Goal: Information Seeking & Learning: Find contact information

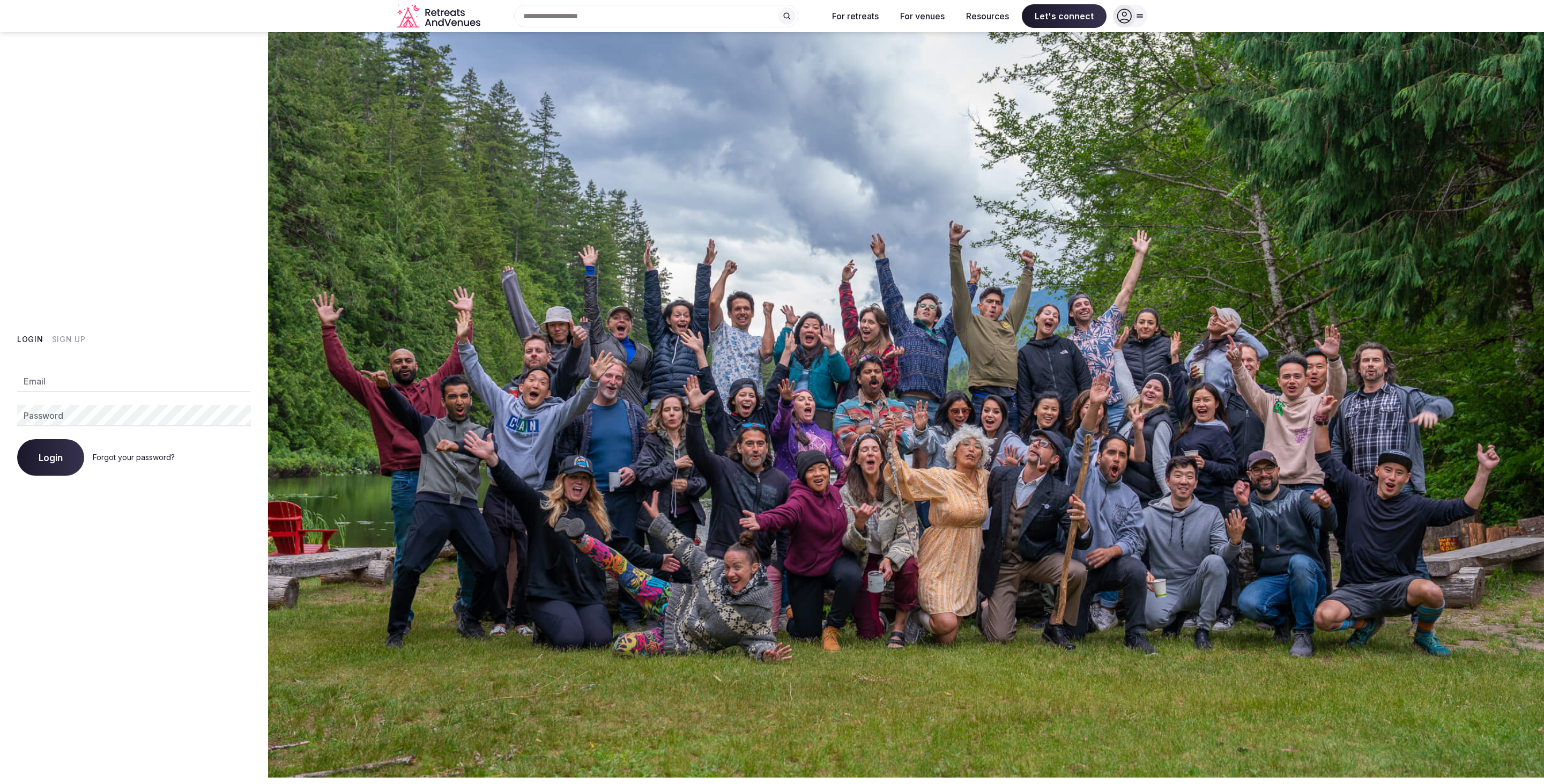
type input "**********"
click at [38, 464] on button "Login" at bounding box center [50, 457] width 67 height 37
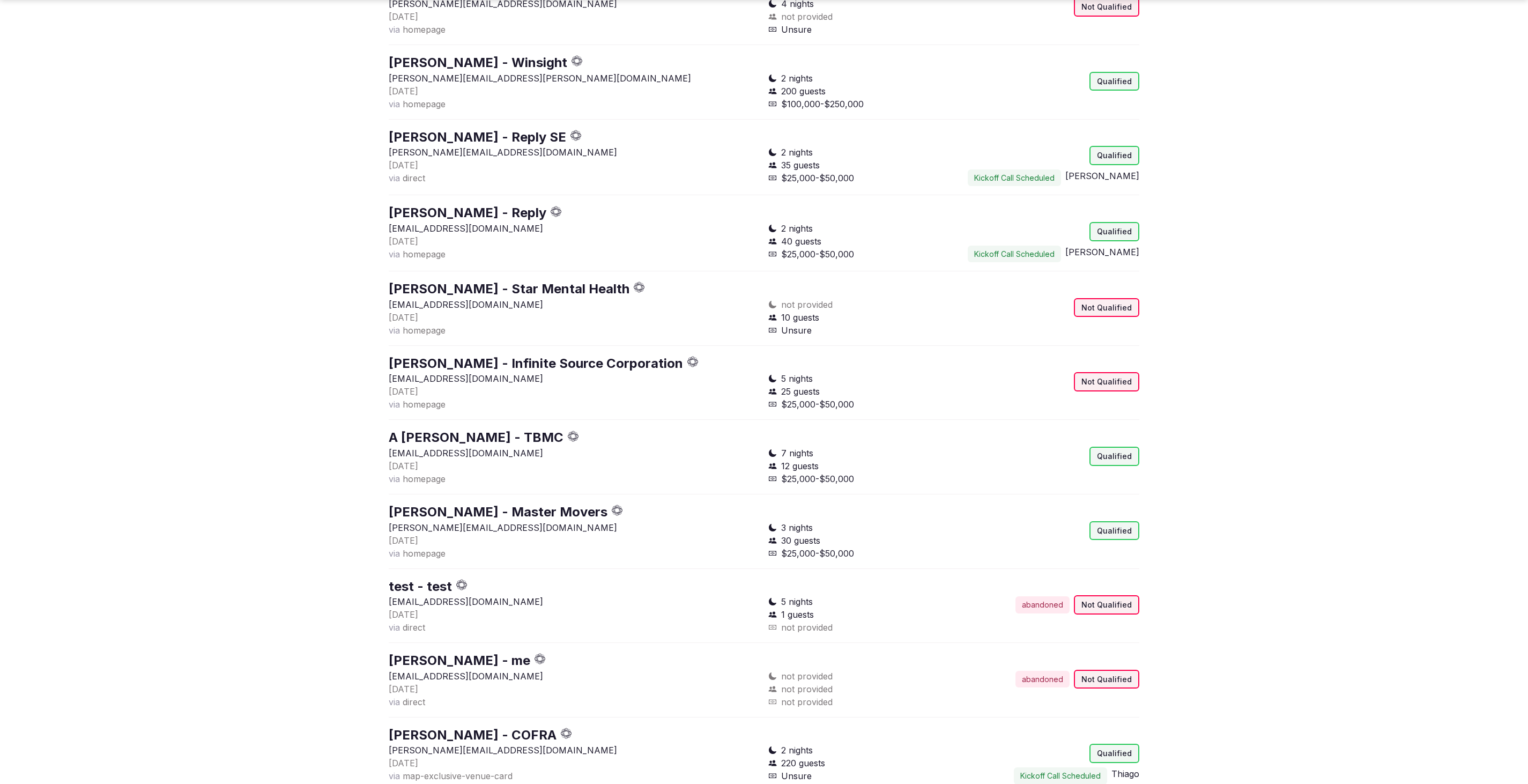
scroll to position [2553, 0]
click at [562, 511] on link "[PERSON_NAME] - Master Movers" at bounding box center [497, 511] width 219 height 16
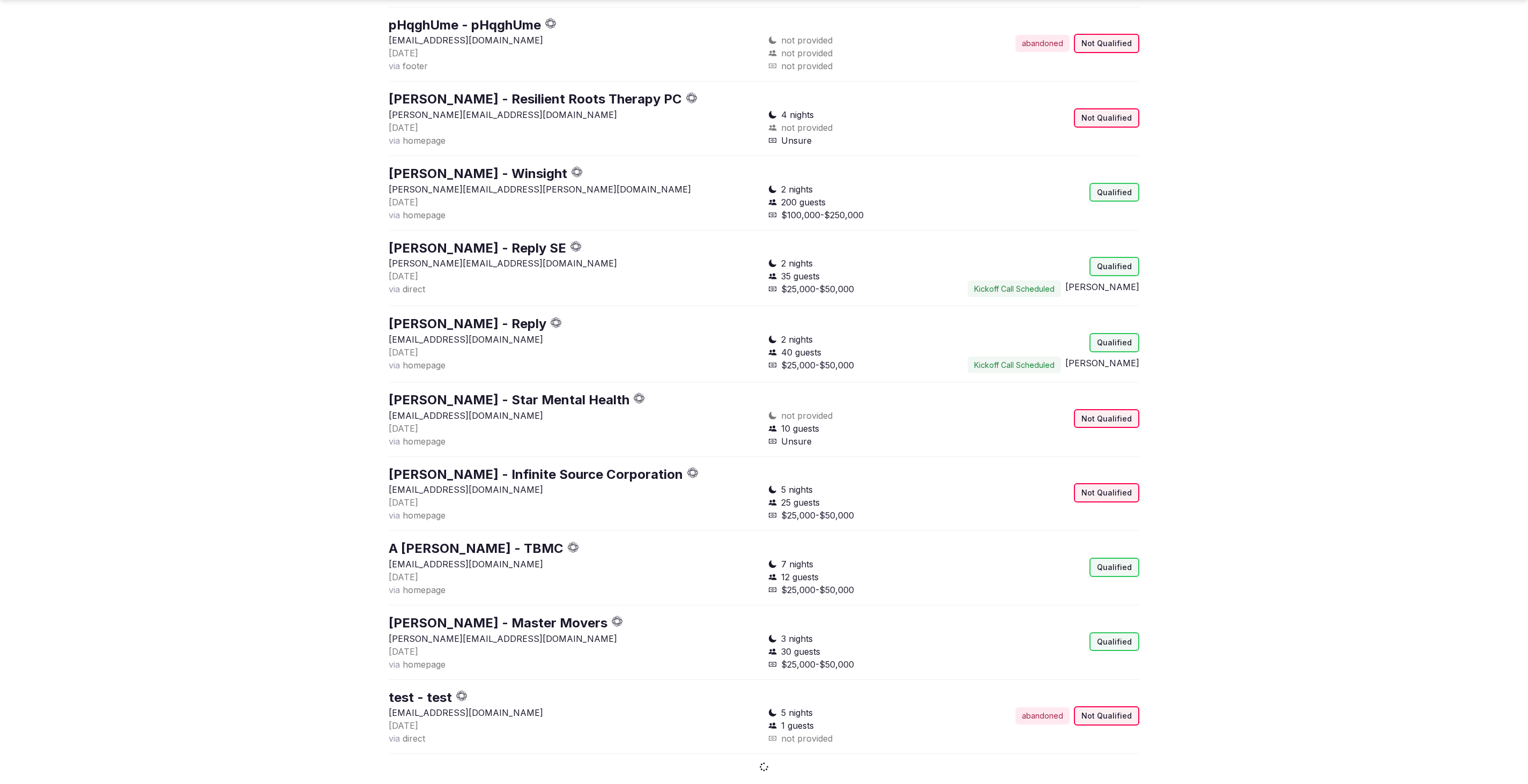
scroll to position [2553, 0]
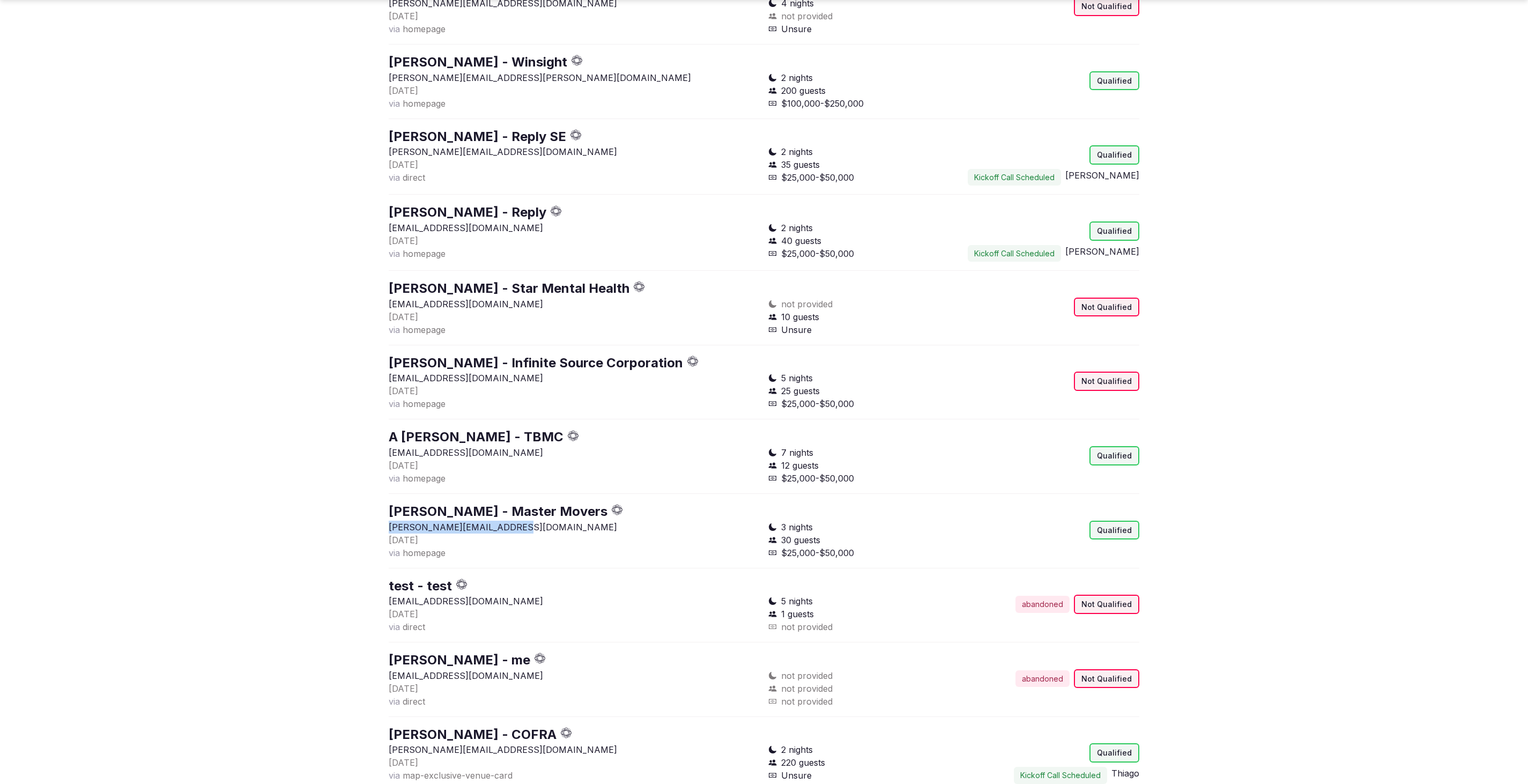
drag, startPoint x: 539, startPoint y: 530, endPoint x: 380, endPoint y: 528, distance: 159.0
copy p "[PERSON_NAME][EMAIL_ADDRESS][DOMAIN_NAME]"
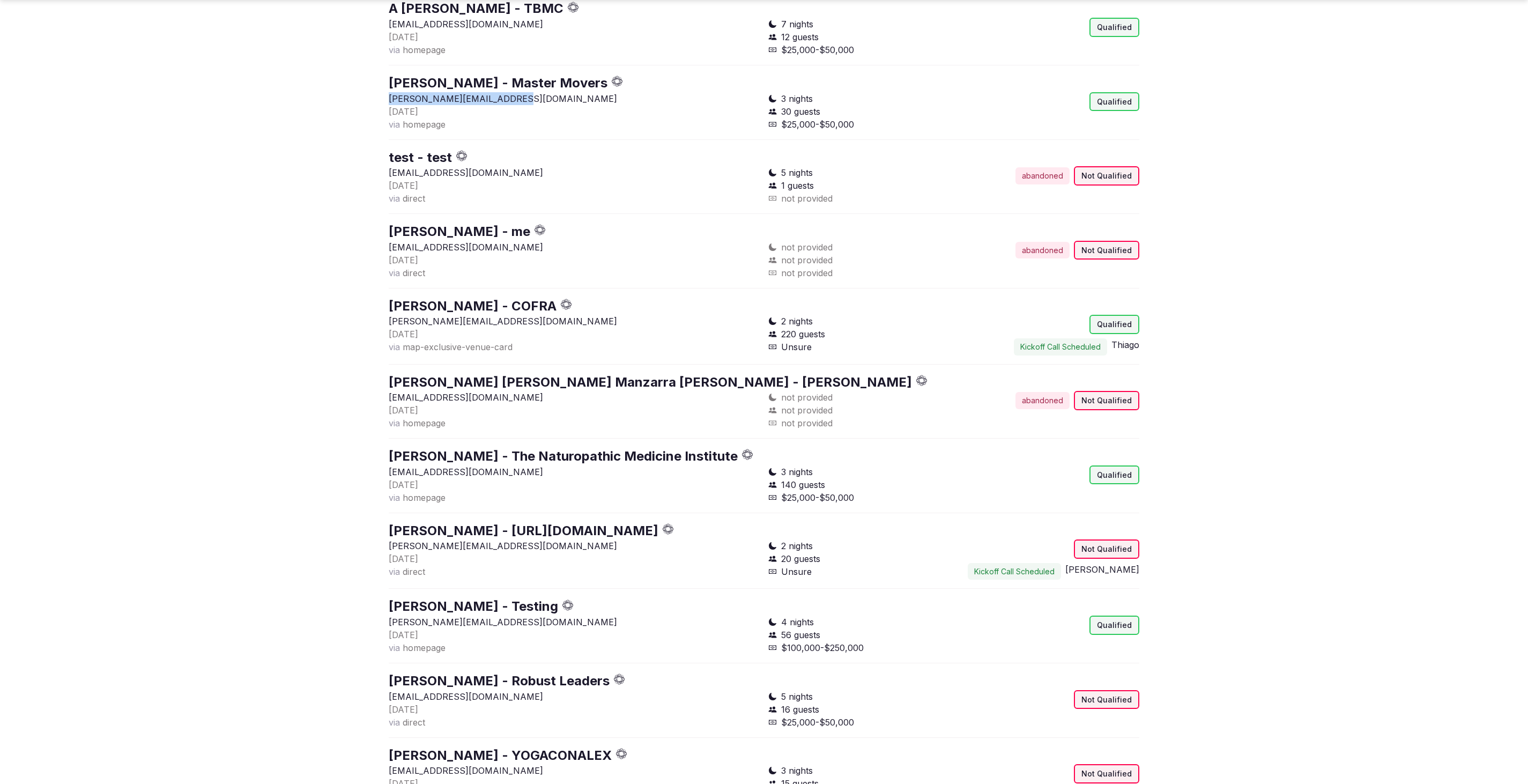
scroll to position [2982, 0]
drag, startPoint x: 582, startPoint y: 473, endPoint x: 363, endPoint y: 465, distance: 219.1
copy p "[EMAIL_ADDRESS][DOMAIN_NAME]"
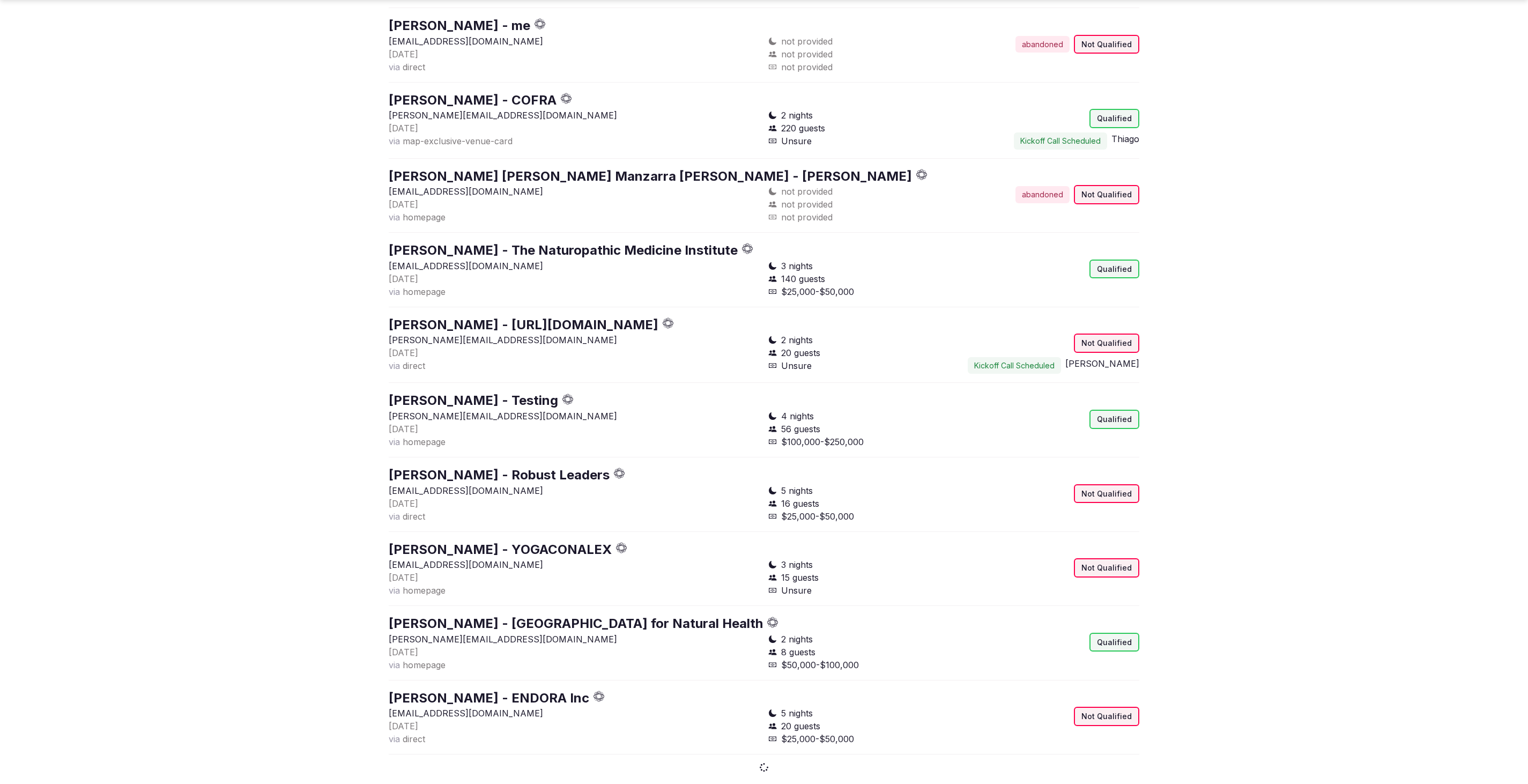
scroll to position [3188, 0]
drag, startPoint x: 499, startPoint y: 640, endPoint x: 355, endPoint y: 642, distance: 144.0
copy p "[PERSON_NAME][EMAIL_ADDRESS][DOMAIN_NAME]"
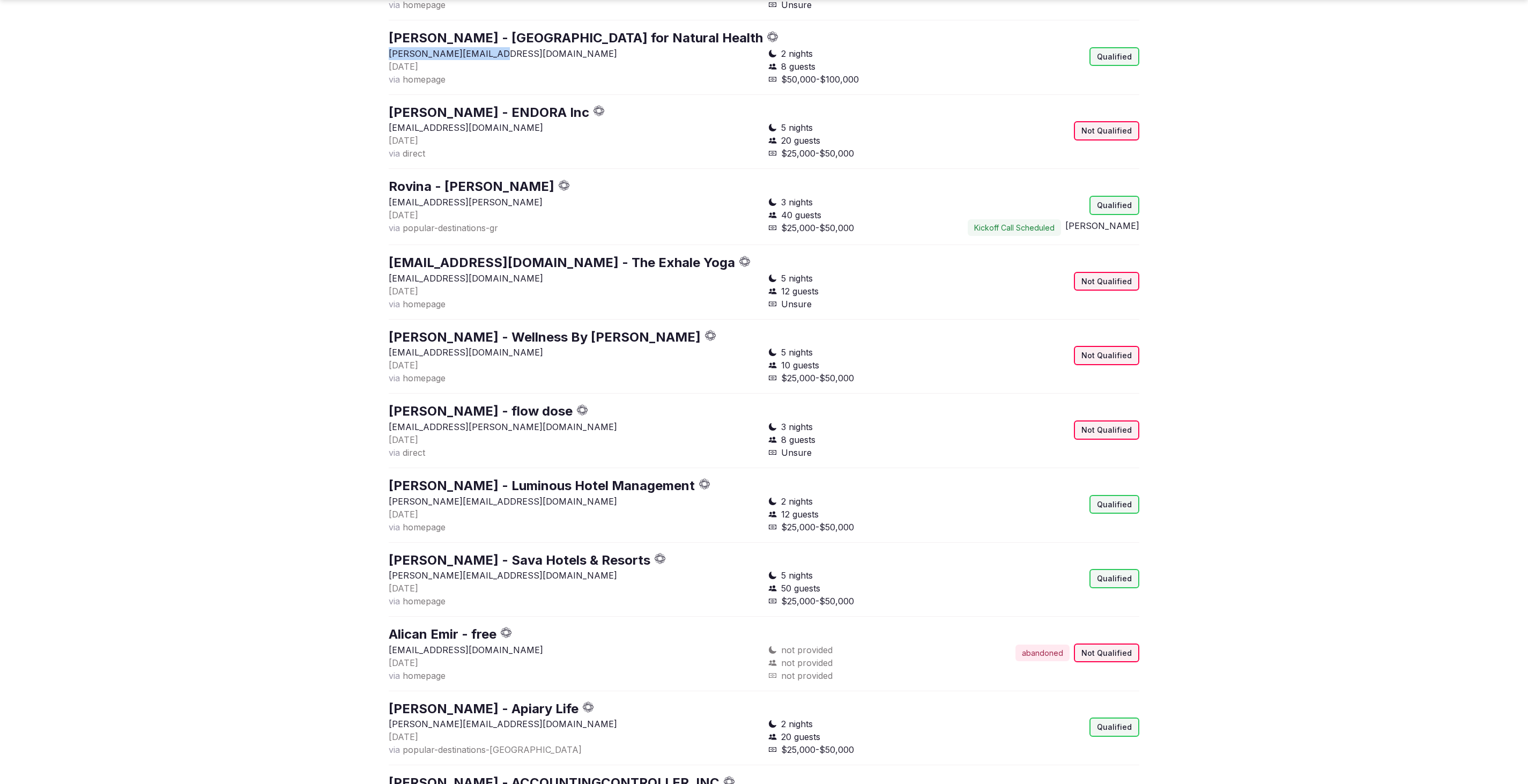
scroll to position [3831, 0]
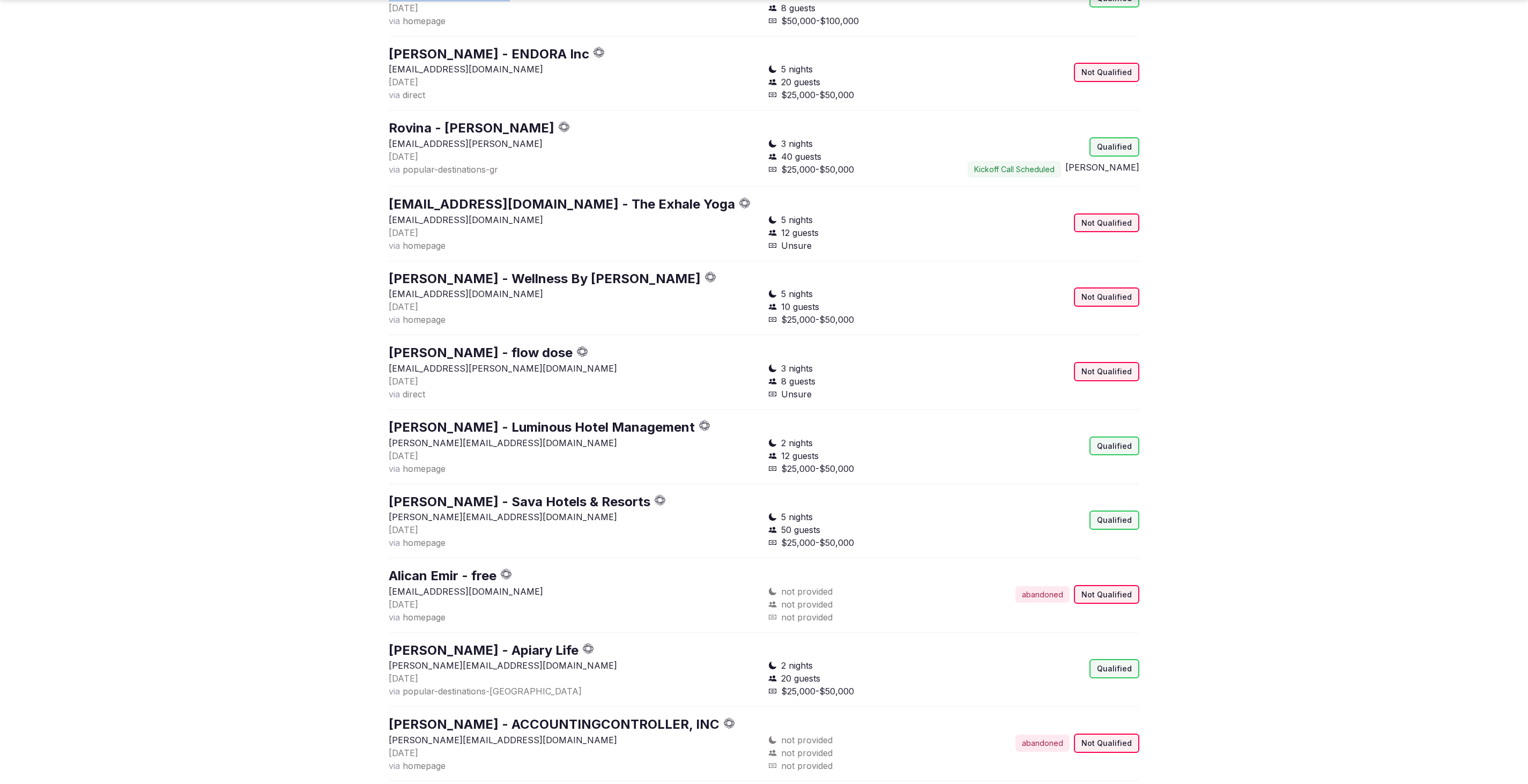
drag, startPoint x: 518, startPoint y: 448, endPoint x: 382, endPoint y: 447, distance: 136.0
click at [485, 441] on p "[PERSON_NAME][EMAIL_ADDRESS][DOMAIN_NAME]" at bounding box center [573, 442] width 371 height 13
drag, startPoint x: 507, startPoint y: 441, endPoint x: 477, endPoint y: 373, distance: 74.3
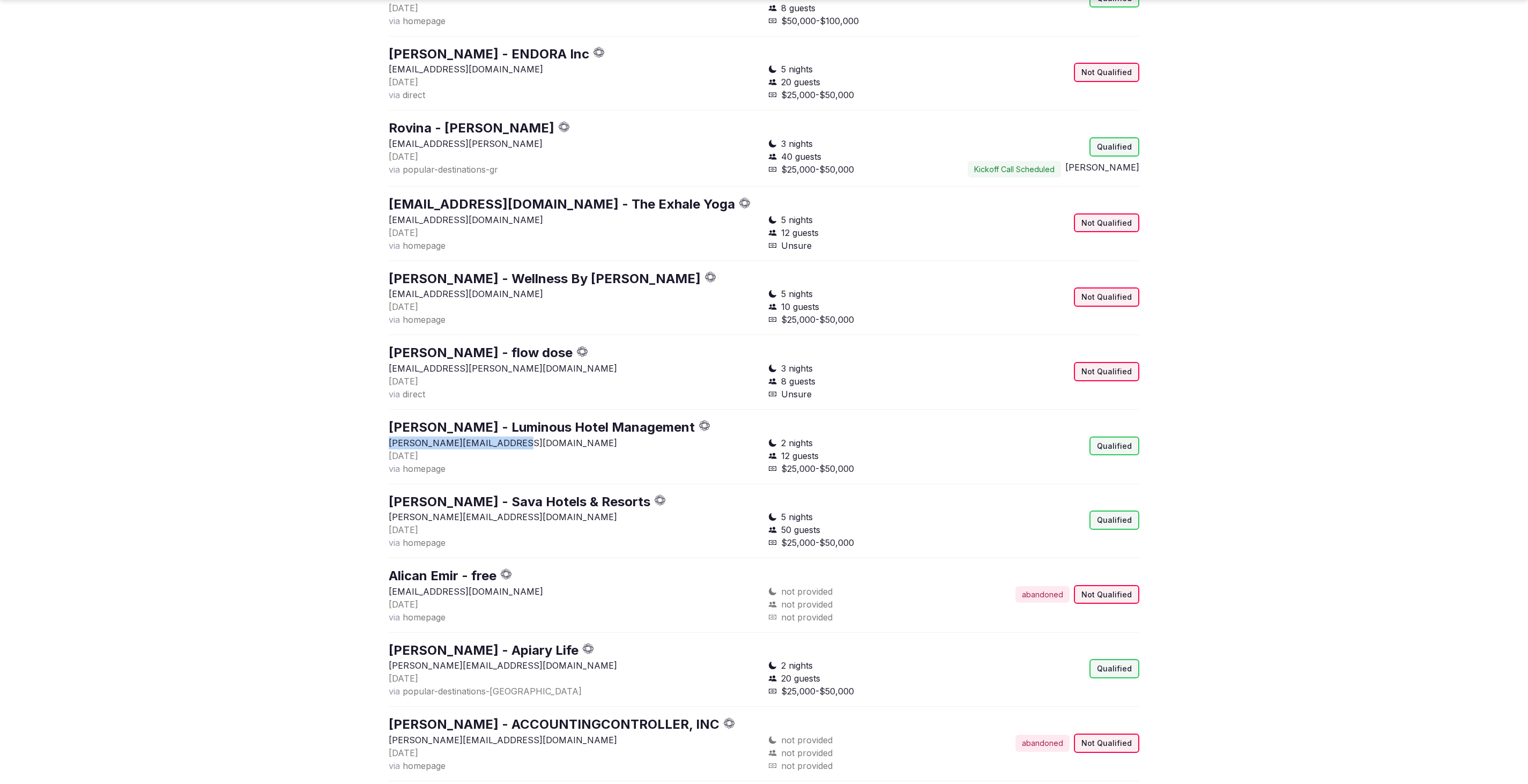
copy p "[PERSON_NAME][EMAIL_ADDRESS][DOMAIN_NAME]"
drag, startPoint x: 496, startPoint y: 520, endPoint x: 373, endPoint y: 518, distance: 123.0
copy p "[PERSON_NAME][EMAIL_ADDRESS][DOMAIN_NAME]"
drag, startPoint x: 528, startPoint y: 664, endPoint x: 759, endPoint y: 251, distance: 473.2
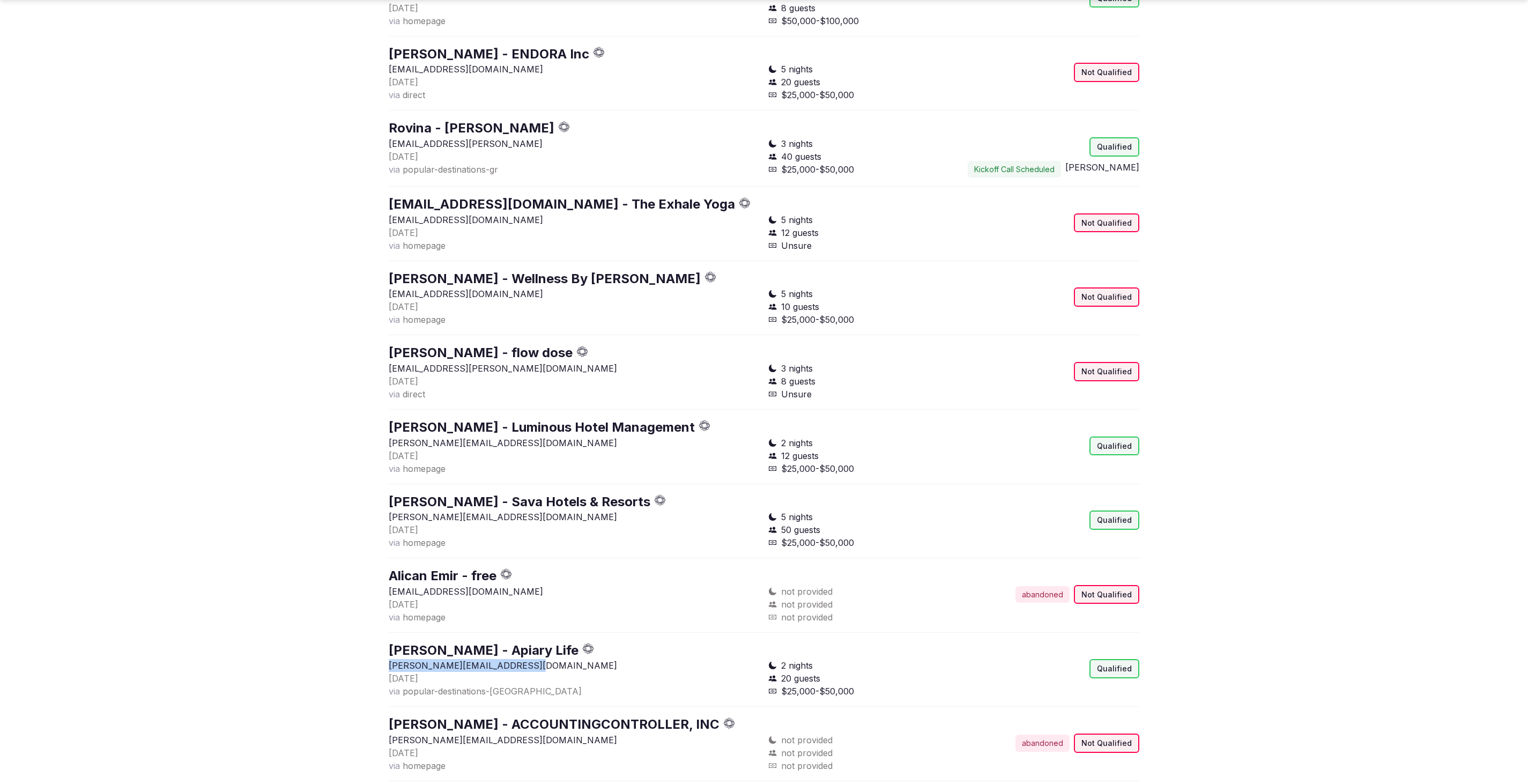
copy p "[PERSON_NAME][EMAIL_ADDRESS][DOMAIN_NAME]"
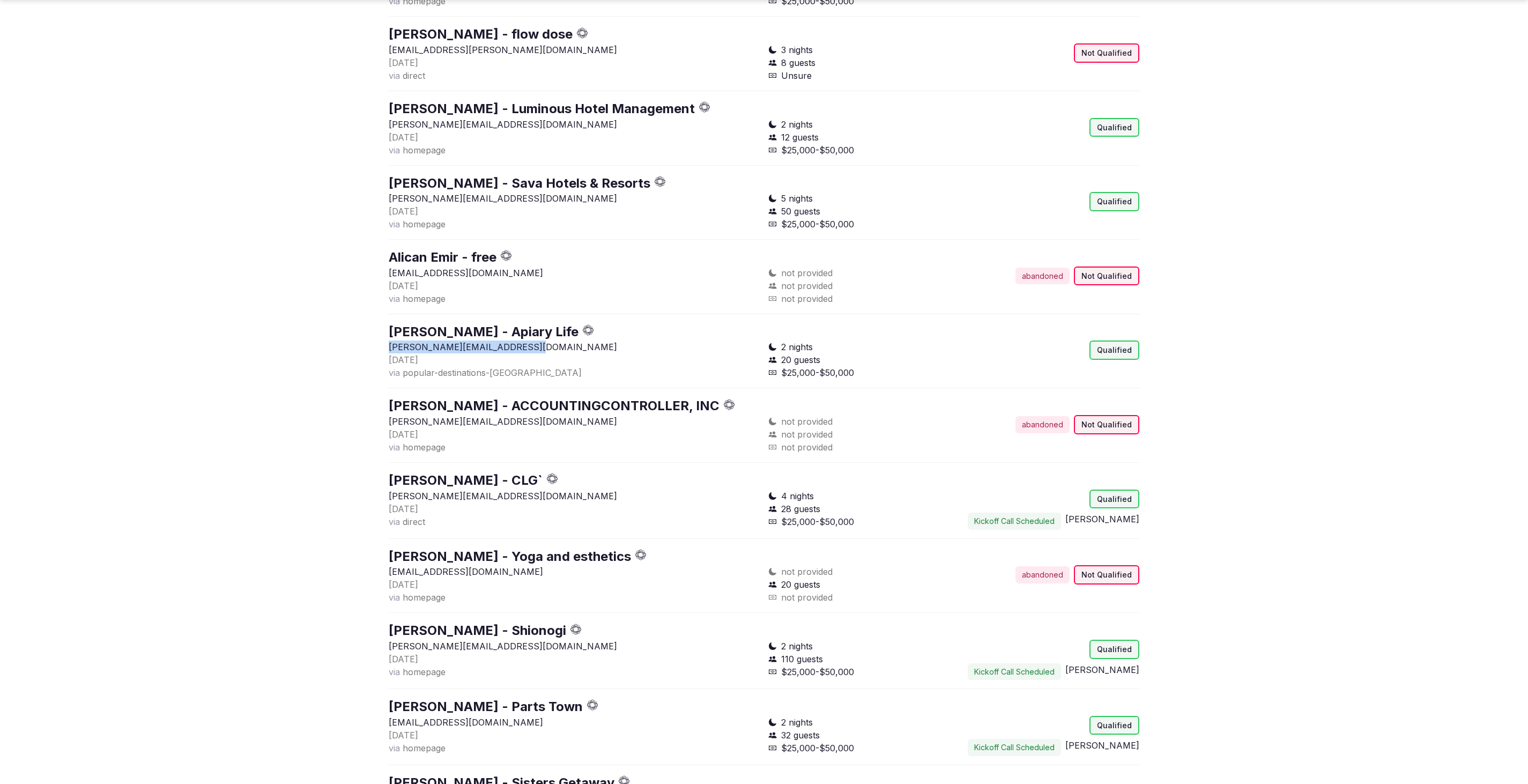
scroll to position [4153, 0]
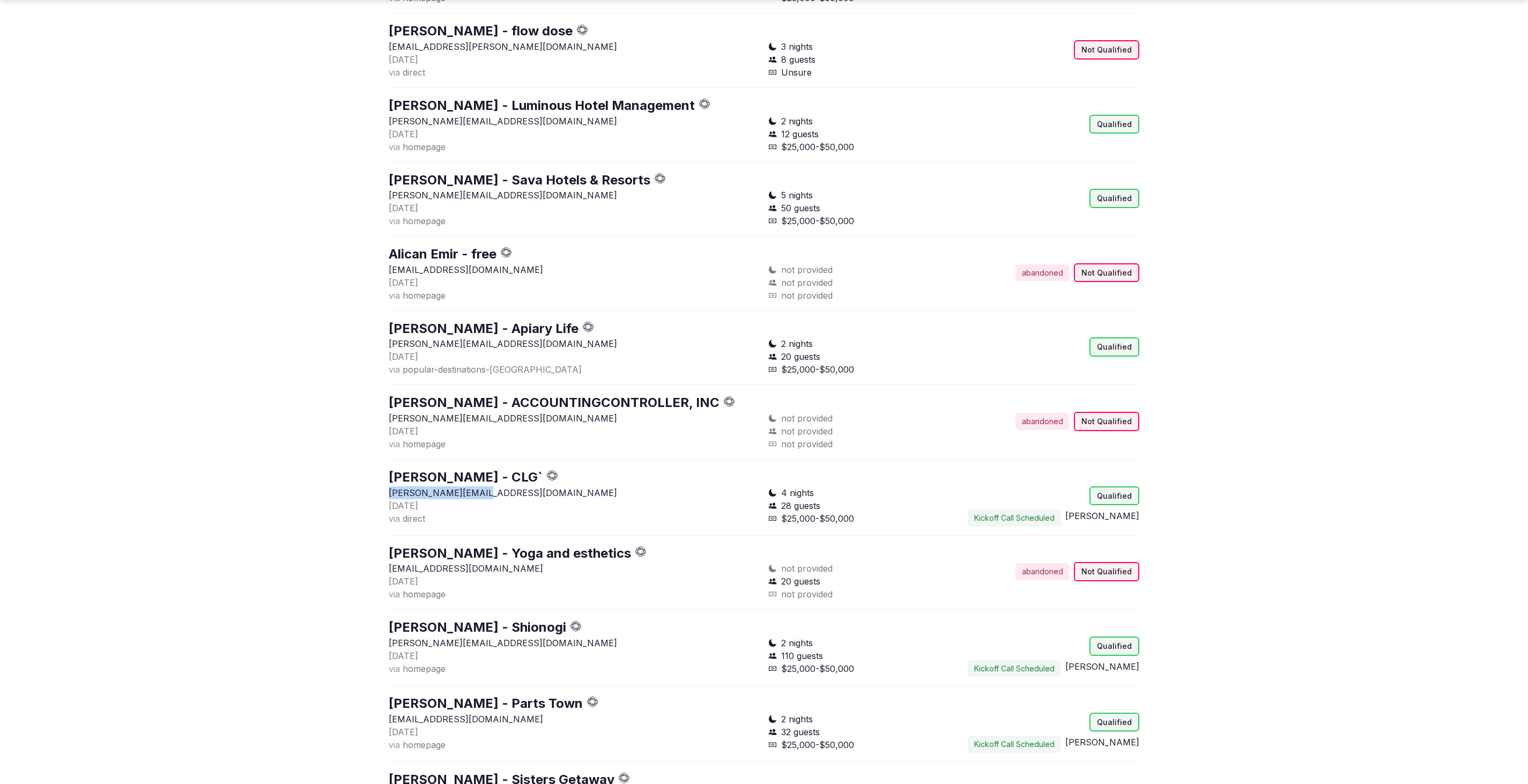
drag, startPoint x: 410, startPoint y: 489, endPoint x: 350, endPoint y: 489, distance: 60.0
copy p "[PERSON_NAME][EMAIL_ADDRESS][DOMAIN_NAME]"
drag, startPoint x: 509, startPoint y: 647, endPoint x: 379, endPoint y: 645, distance: 130.0
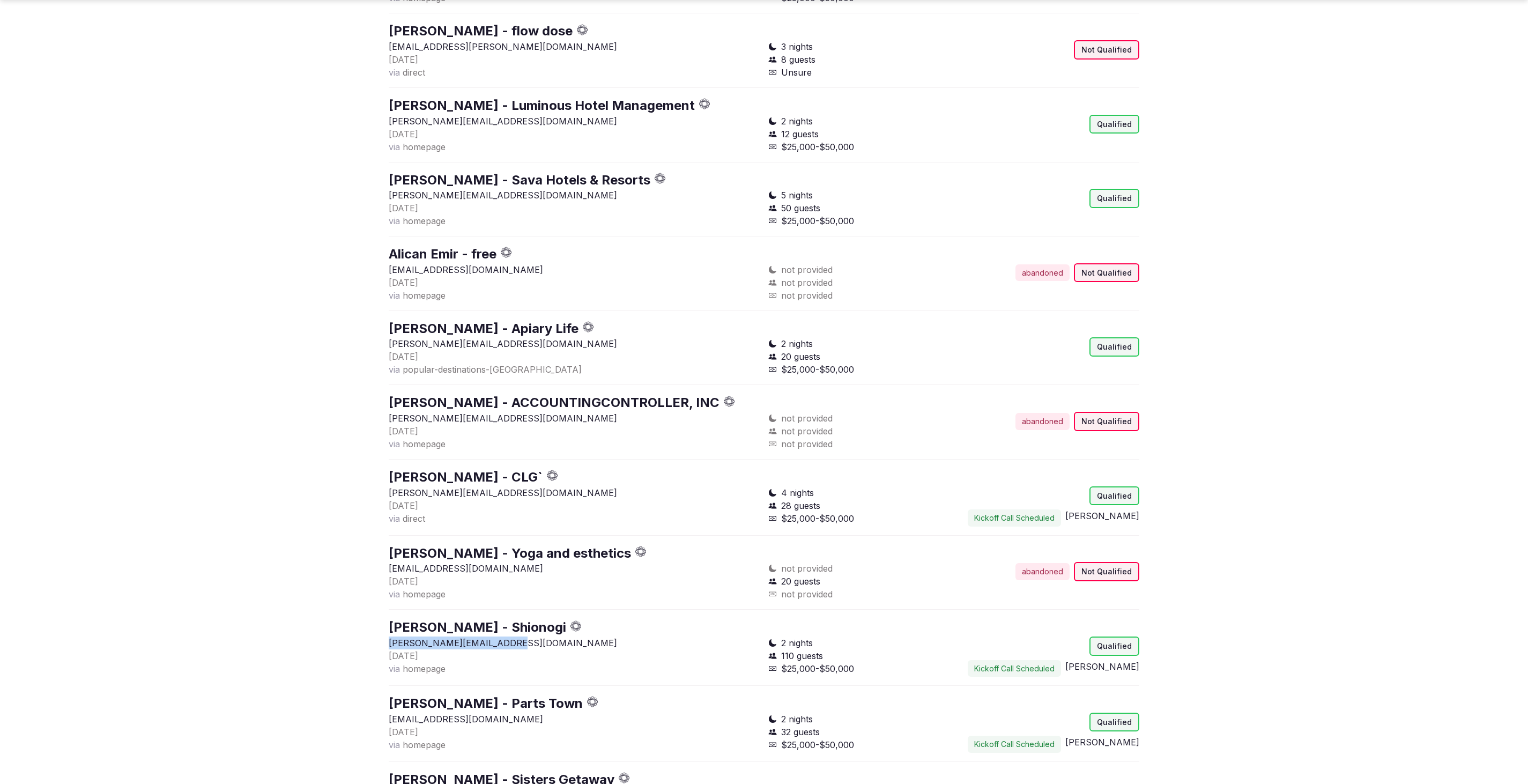
copy p "[PERSON_NAME][EMAIL_ADDRESS][DOMAIN_NAME]"
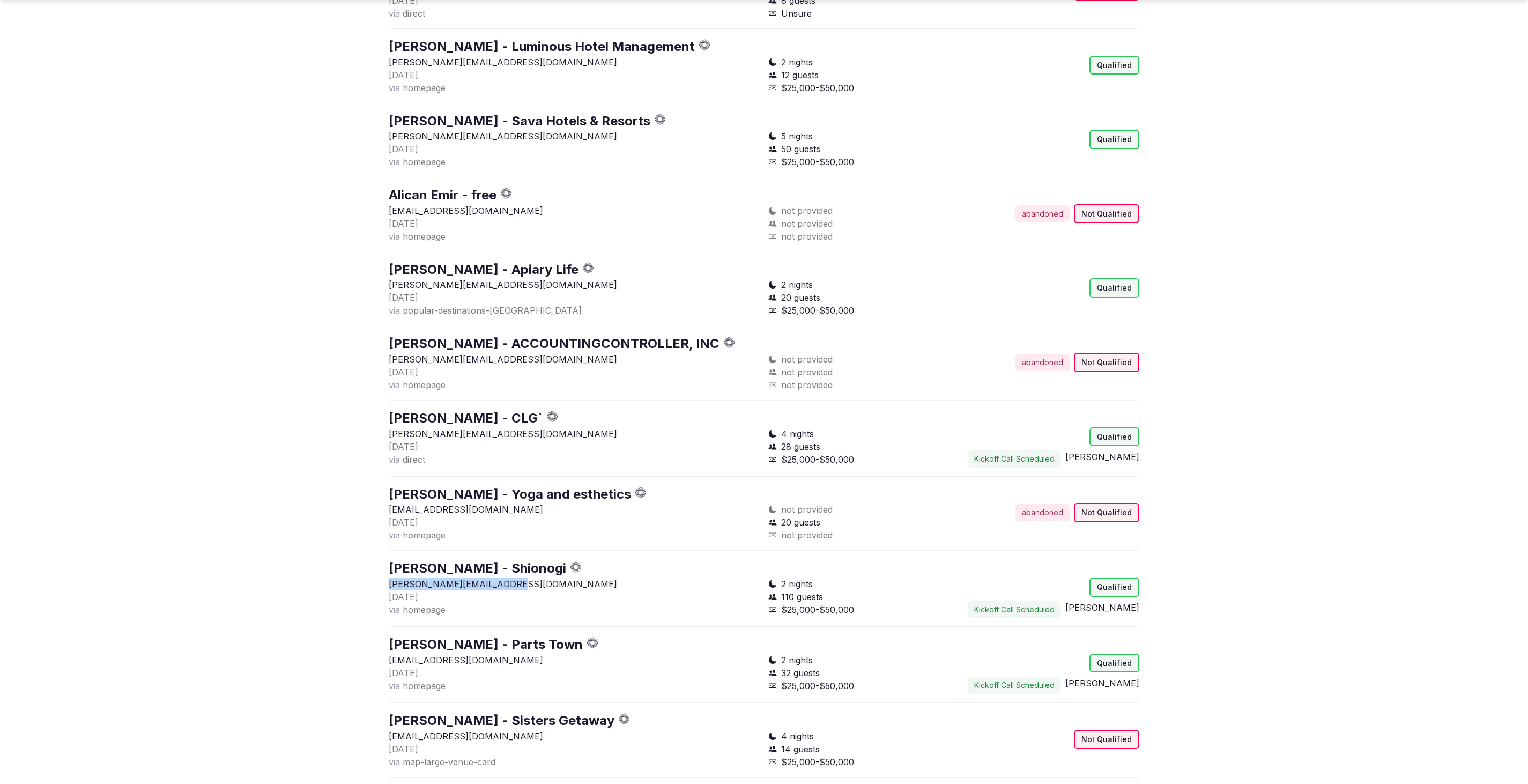
scroll to position [4367, 0]
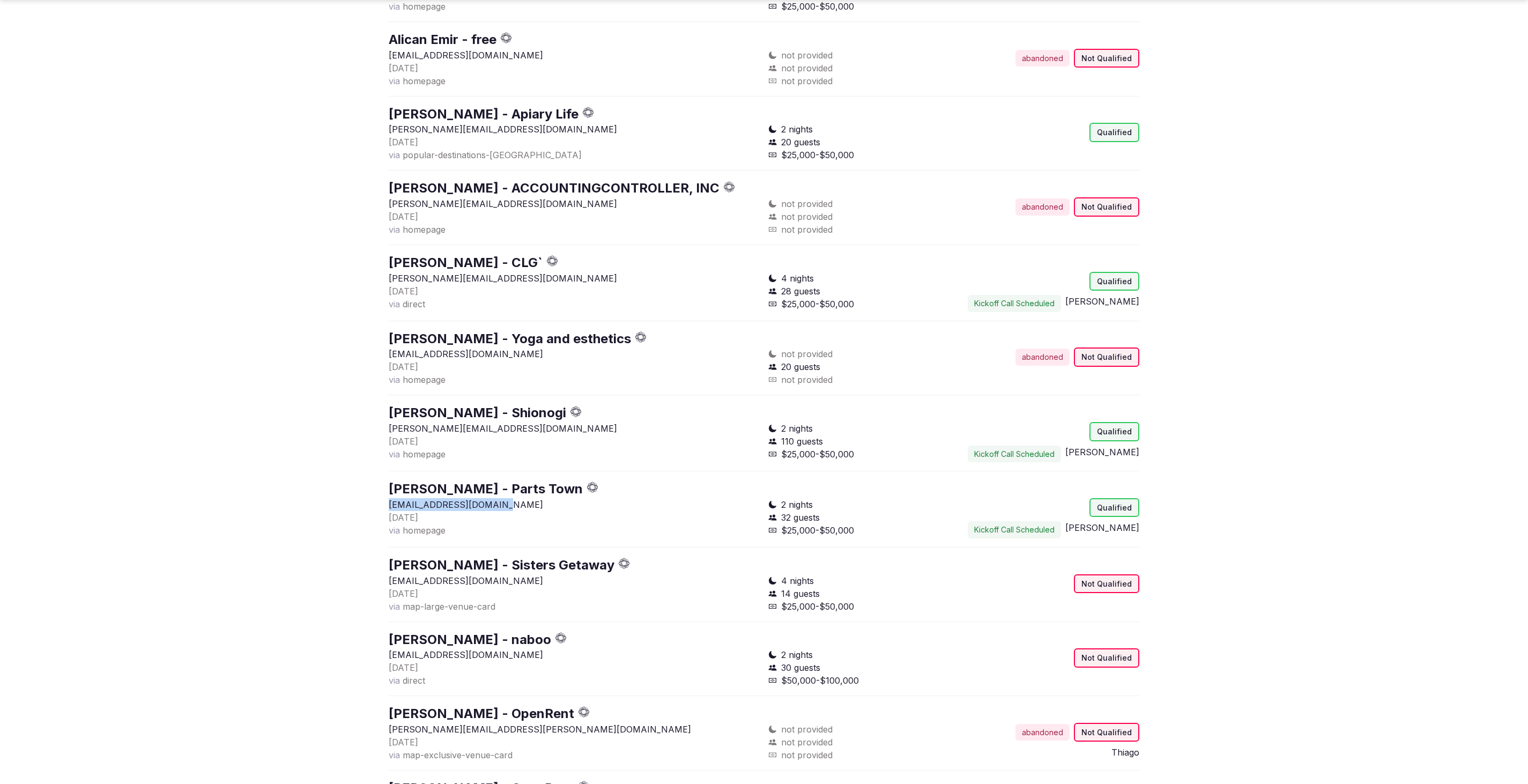
drag, startPoint x: 501, startPoint y: 506, endPoint x: 377, endPoint y: 506, distance: 124.0
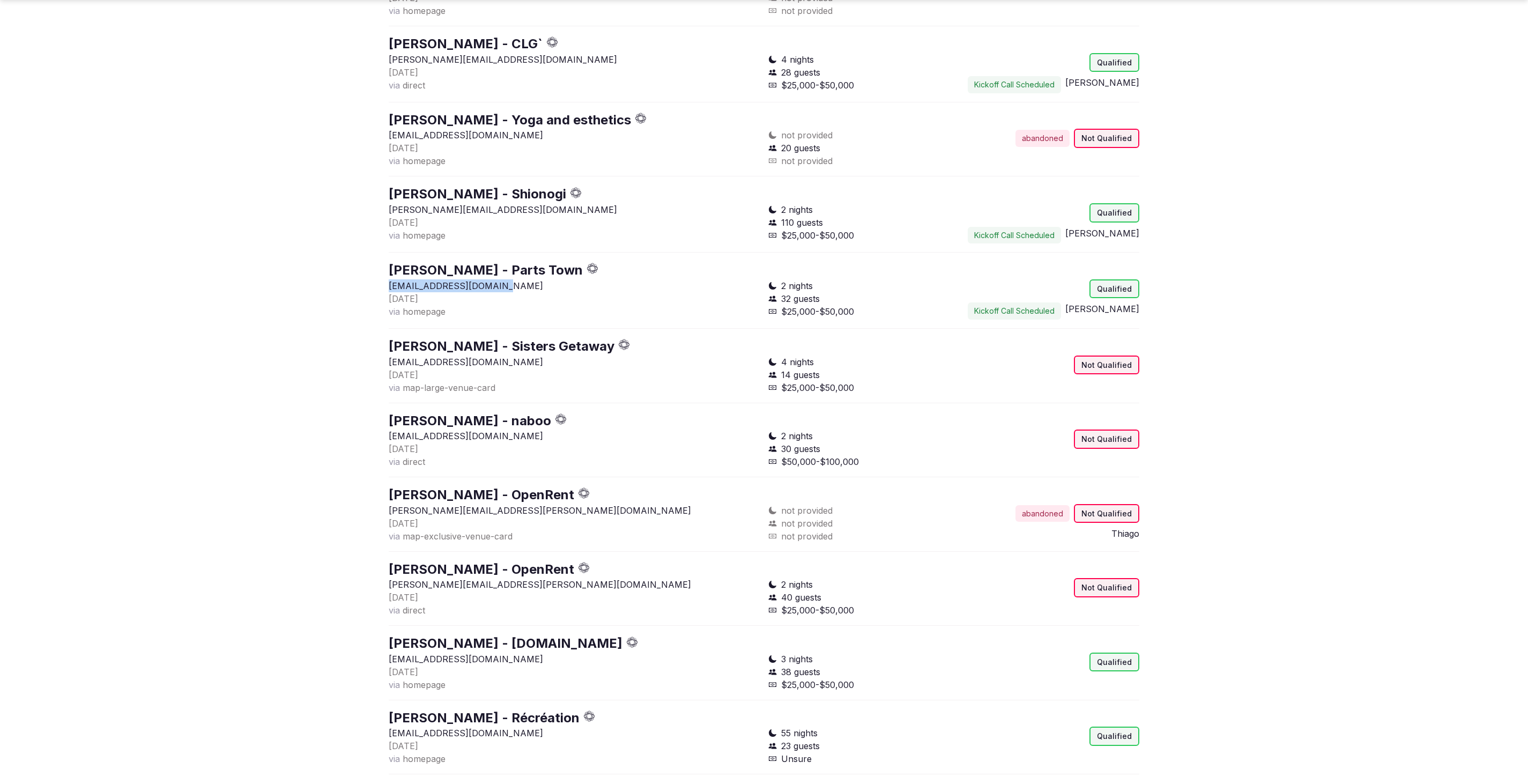
scroll to position [4689, 0]
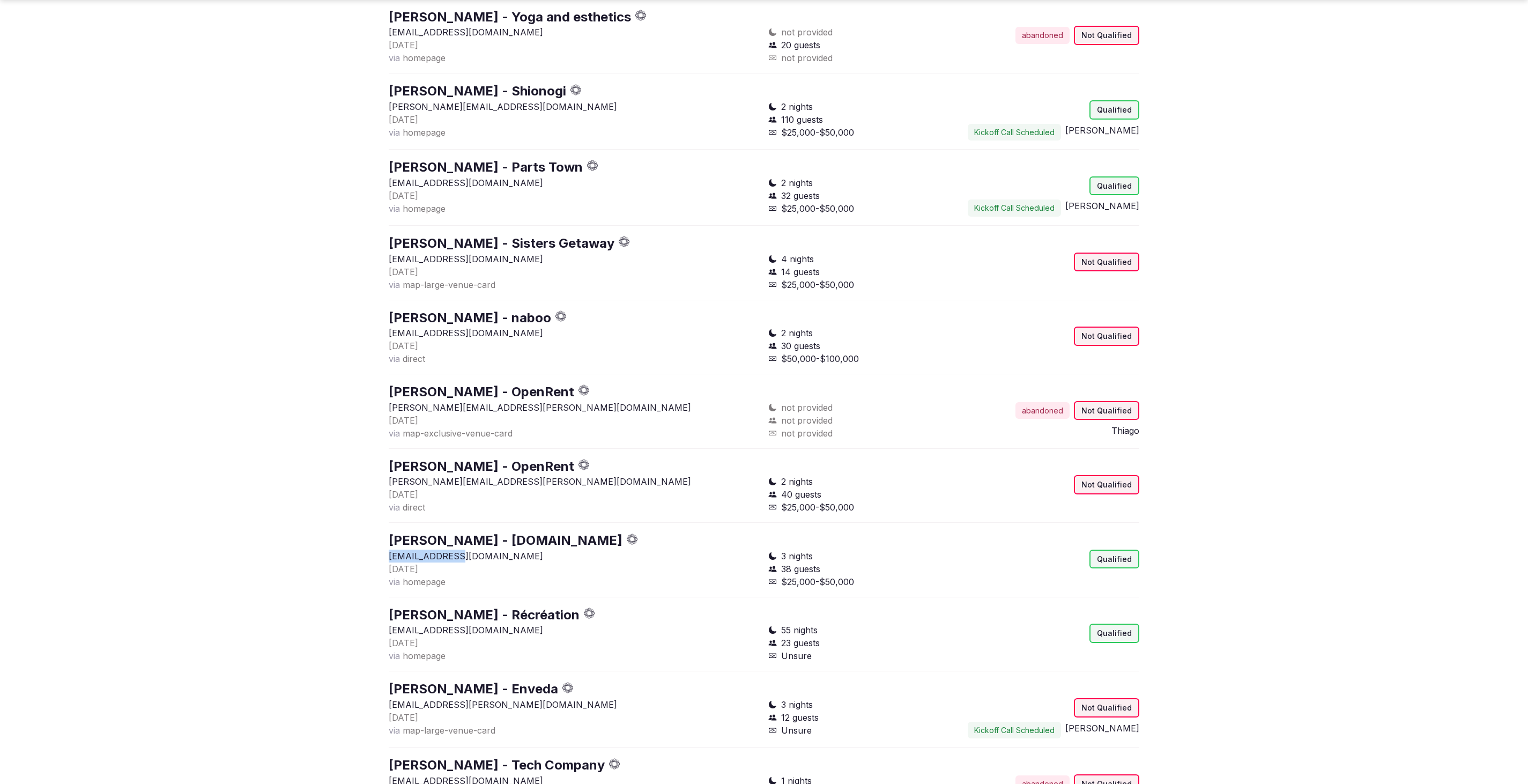
drag, startPoint x: 473, startPoint y: 559, endPoint x: 378, endPoint y: 556, distance: 95.0
copy p "[EMAIL_ADDRESS][DOMAIN_NAME]"
drag, startPoint x: 525, startPoint y: 634, endPoint x: 383, endPoint y: 631, distance: 142.0
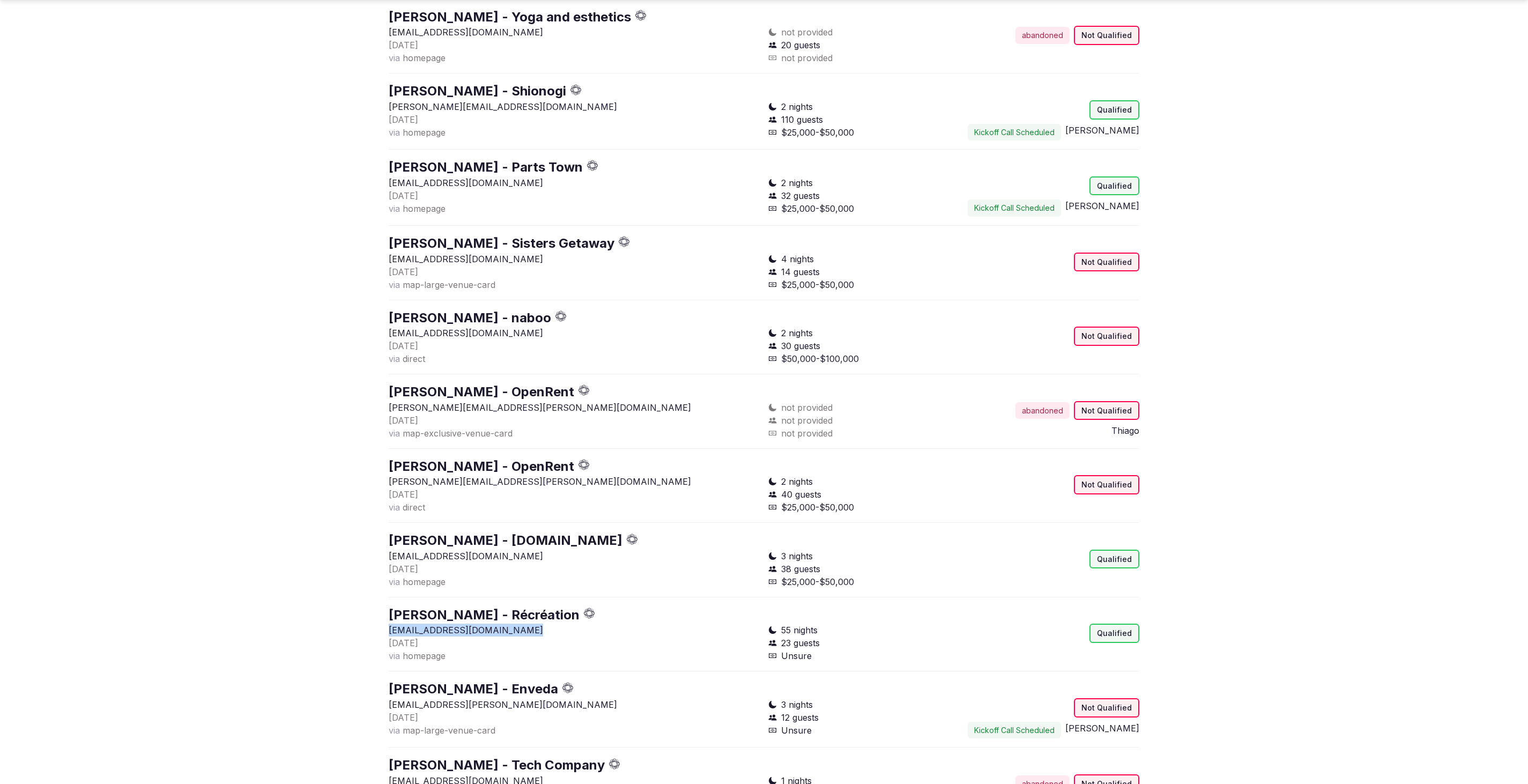
copy p "[EMAIL_ADDRESS][DOMAIN_NAME]"
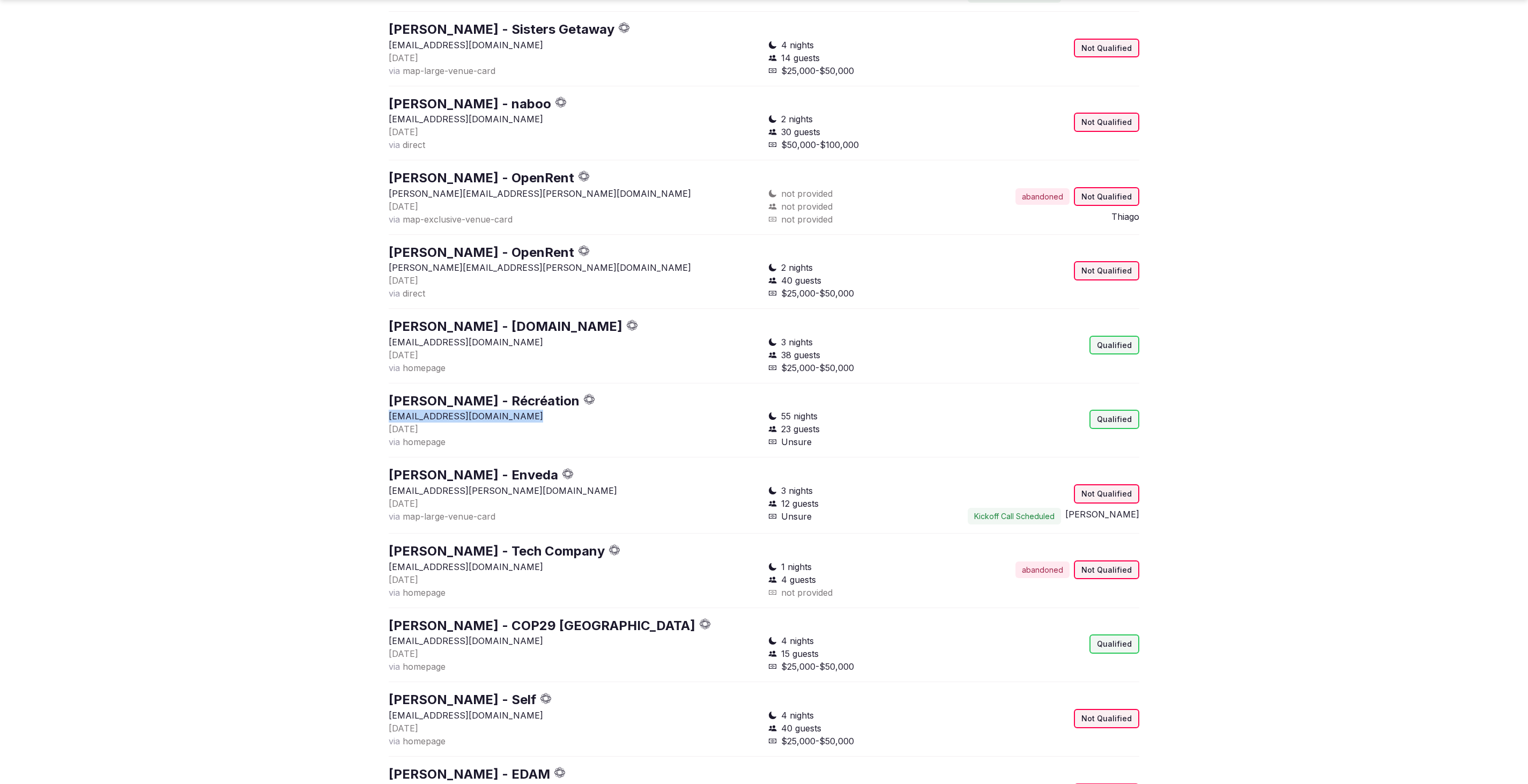
scroll to position [4904, 0]
drag, startPoint x: 508, startPoint y: 494, endPoint x: 377, endPoint y: 495, distance: 131.0
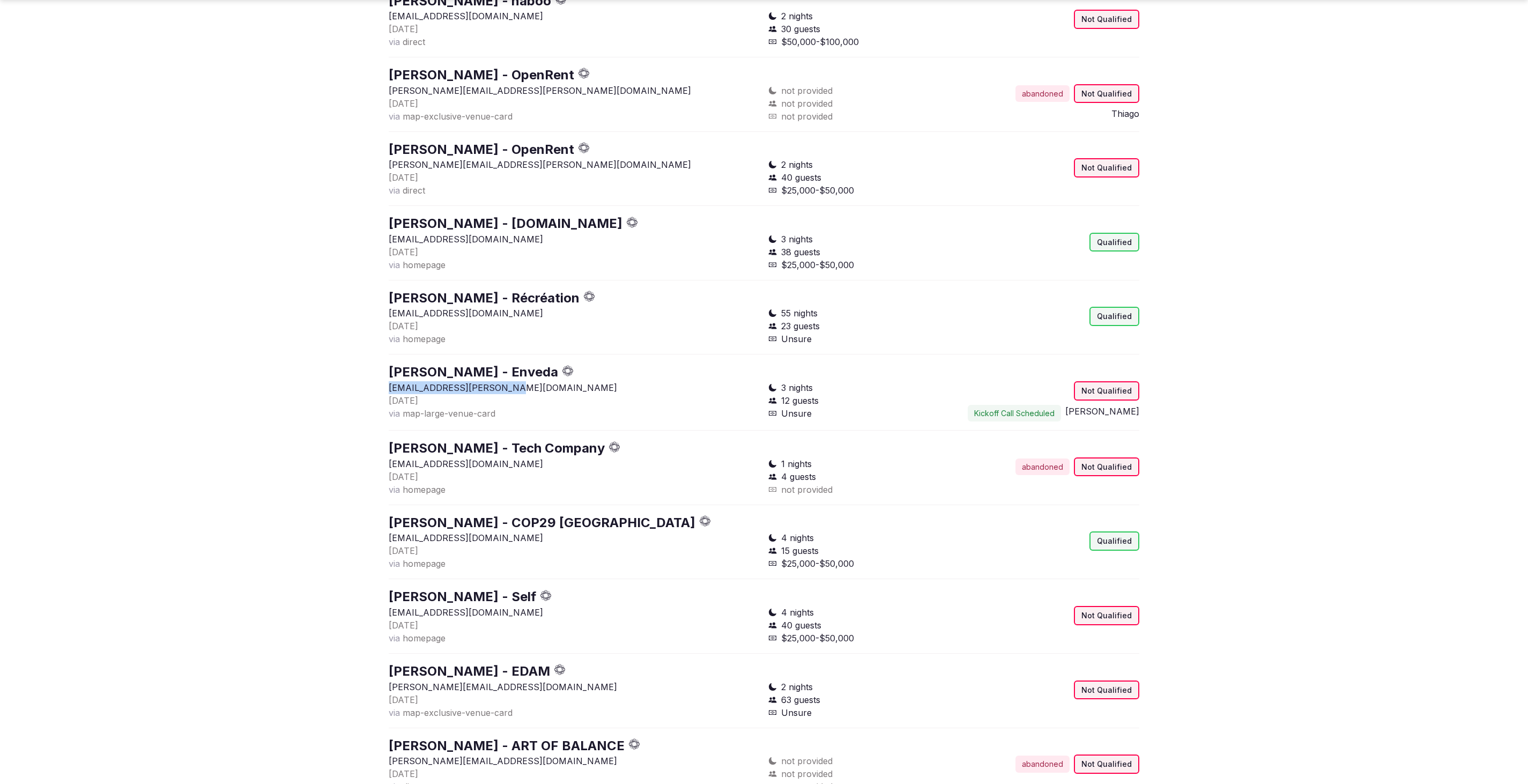
scroll to position [5011, 0]
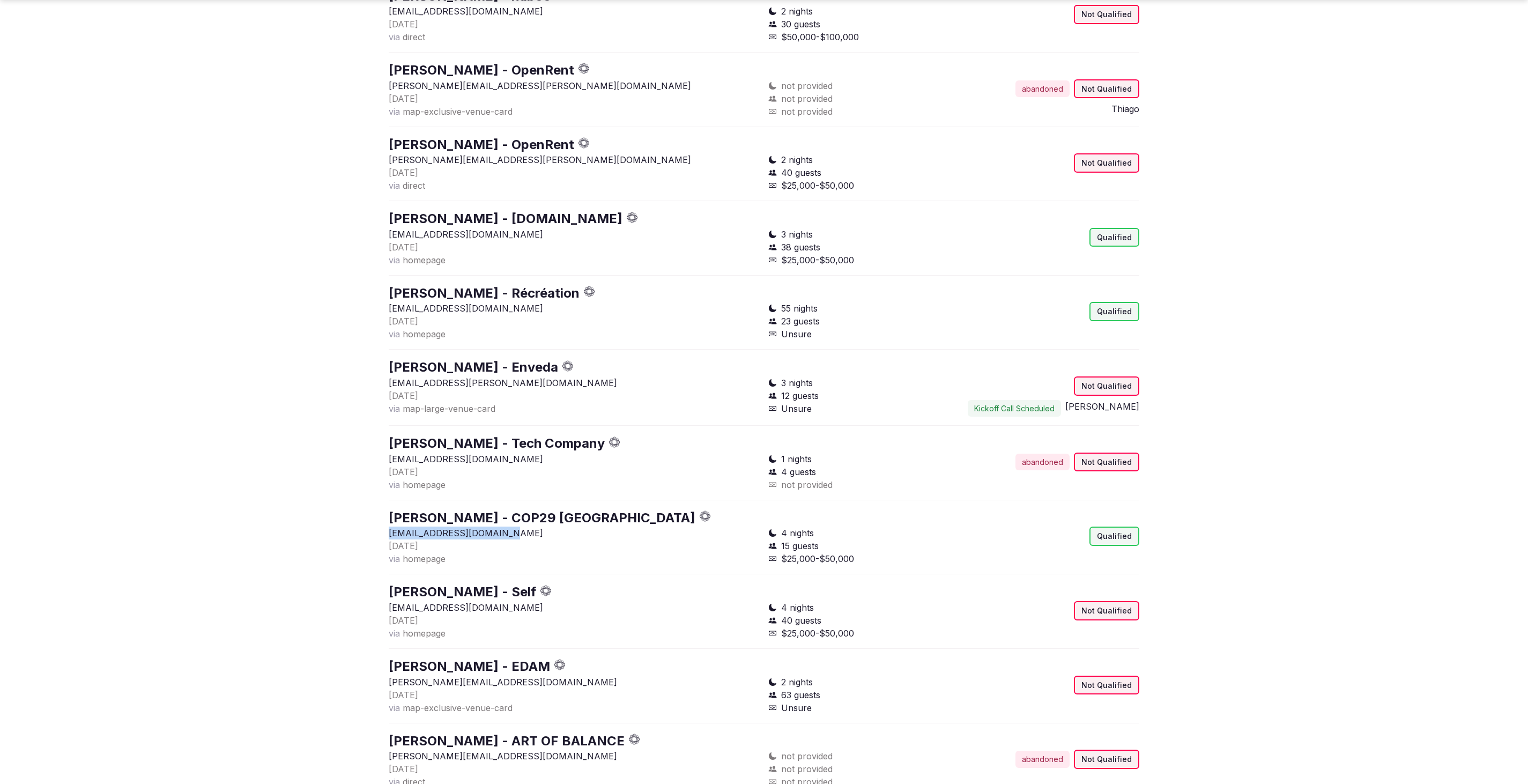
drag, startPoint x: 525, startPoint y: 537, endPoint x: 376, endPoint y: 538, distance: 149.0
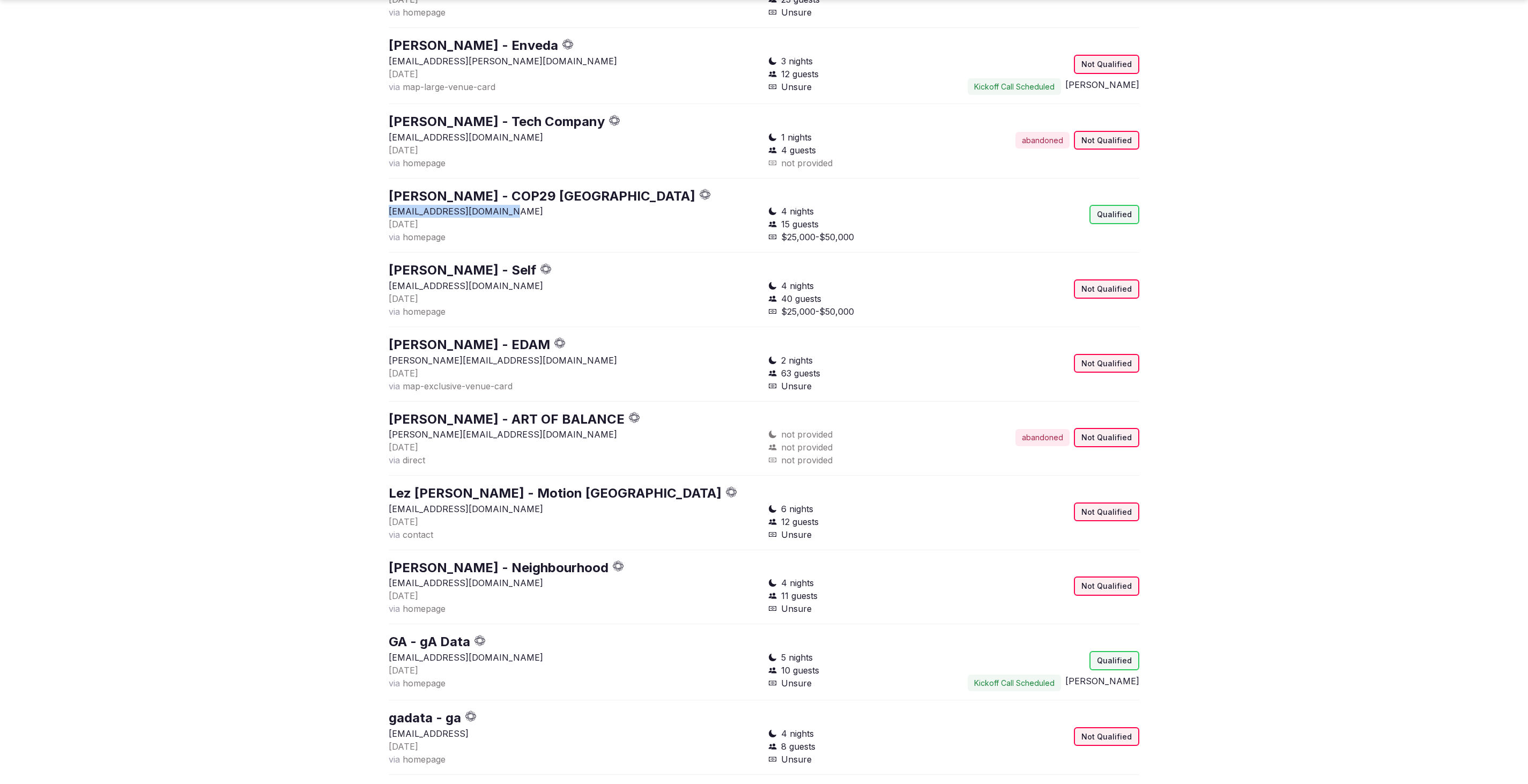
scroll to position [5429, 0]
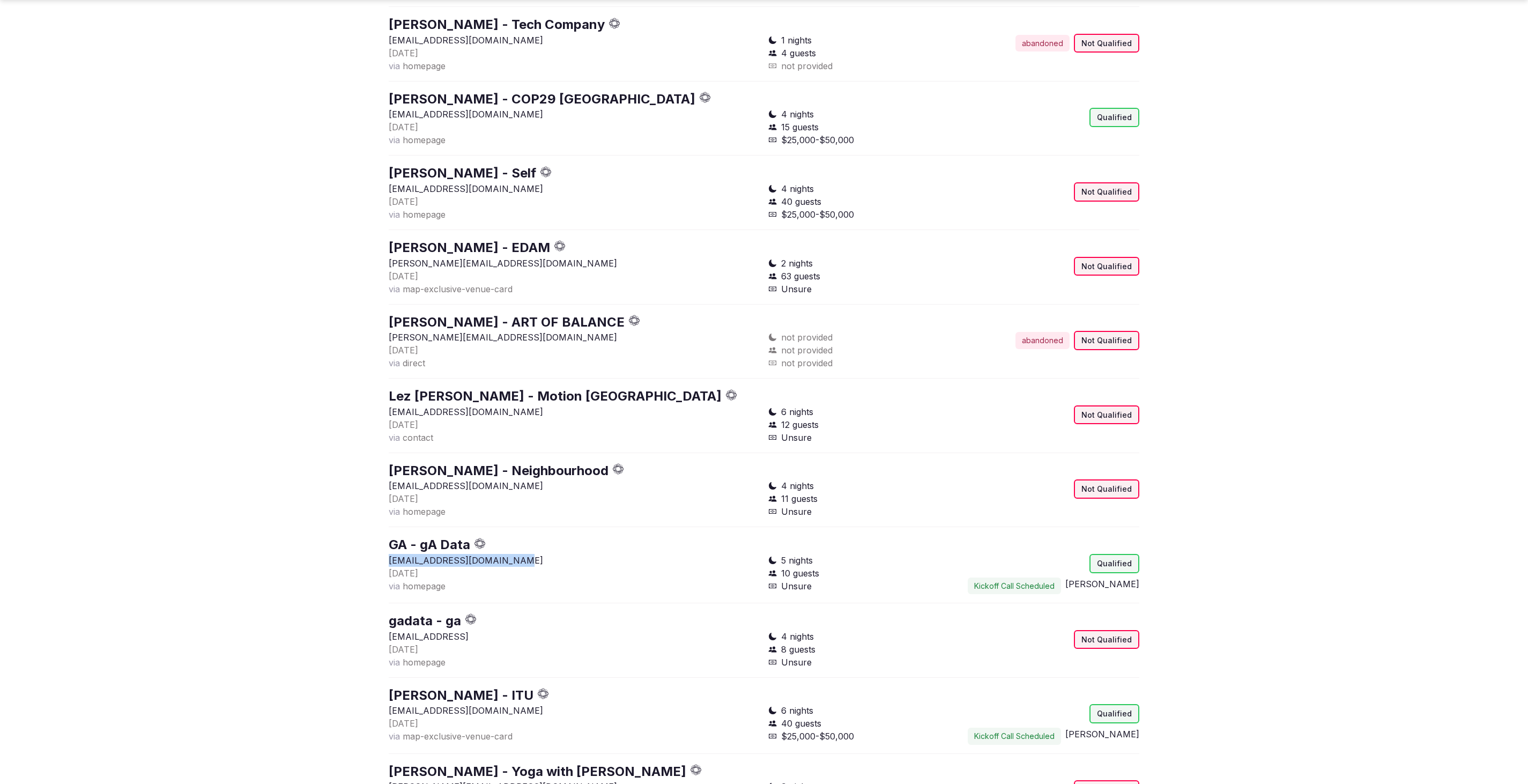
drag, startPoint x: 526, startPoint y: 564, endPoint x: 389, endPoint y: 565, distance: 137.0
click at [389, 565] on p "[EMAIL_ADDRESS][DOMAIN_NAME]" at bounding box center [573, 561] width 371 height 13
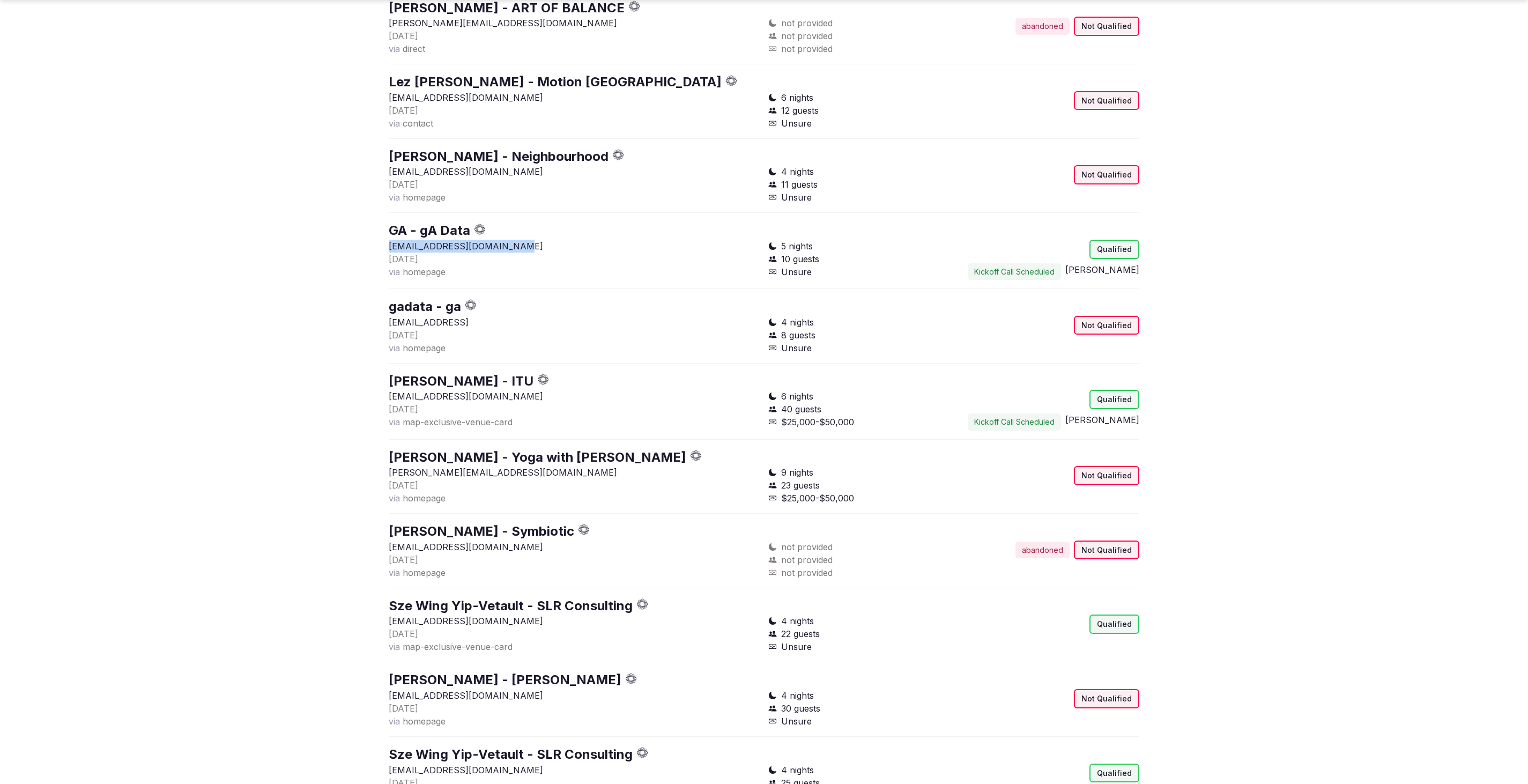
scroll to position [5751, 0]
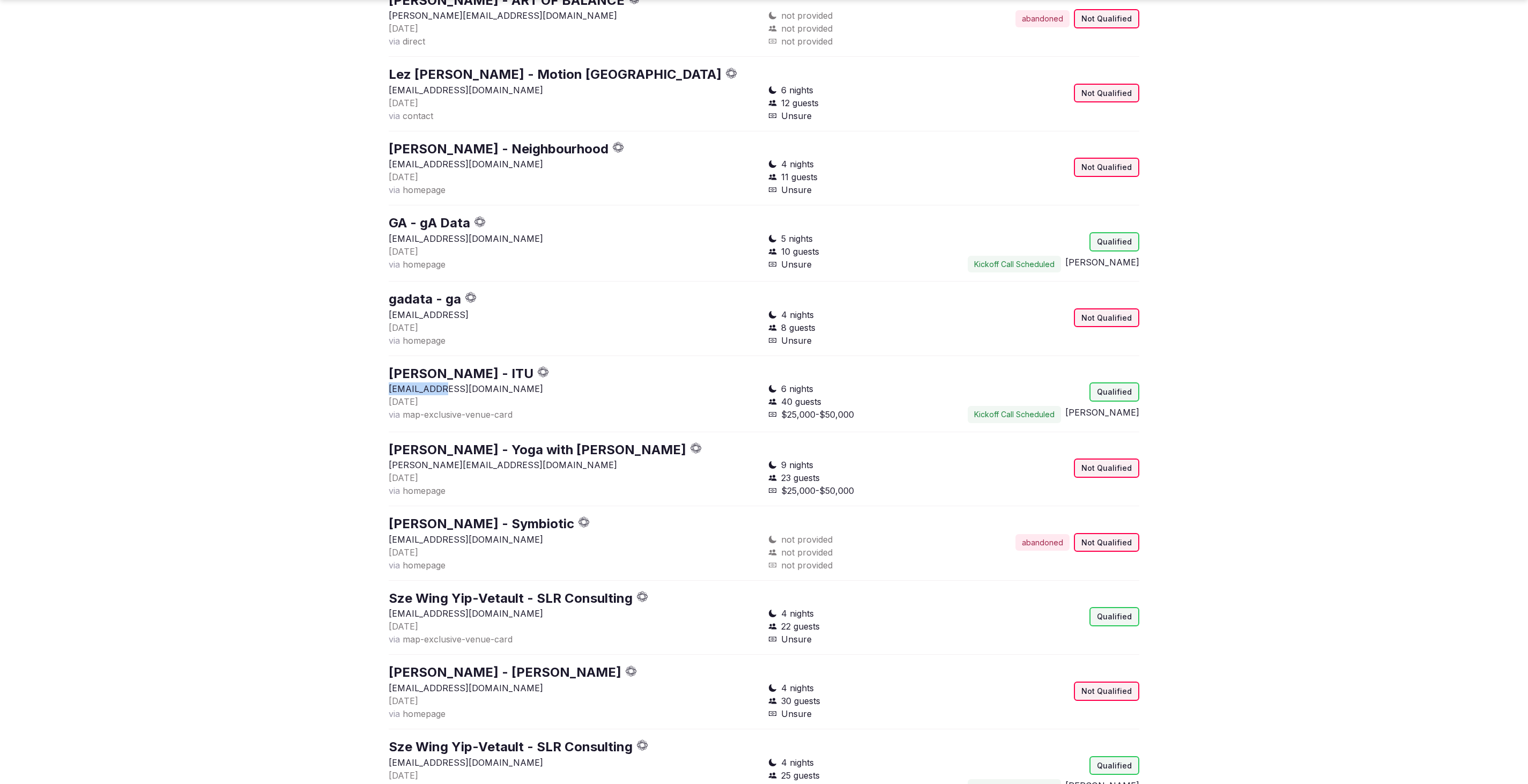
drag, startPoint x: 418, startPoint y: 387, endPoint x: 368, endPoint y: 386, distance: 50.0
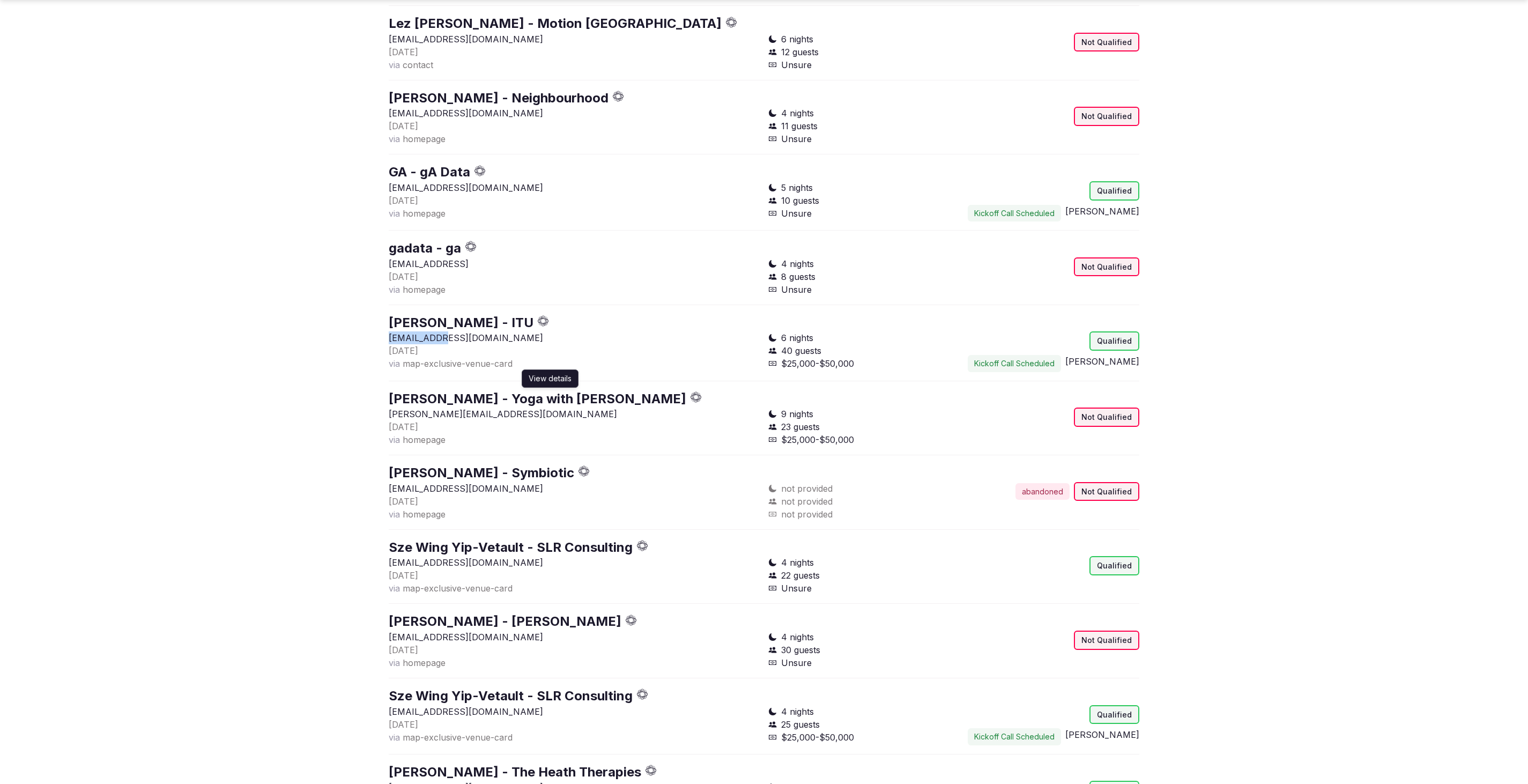
scroll to position [5965, 0]
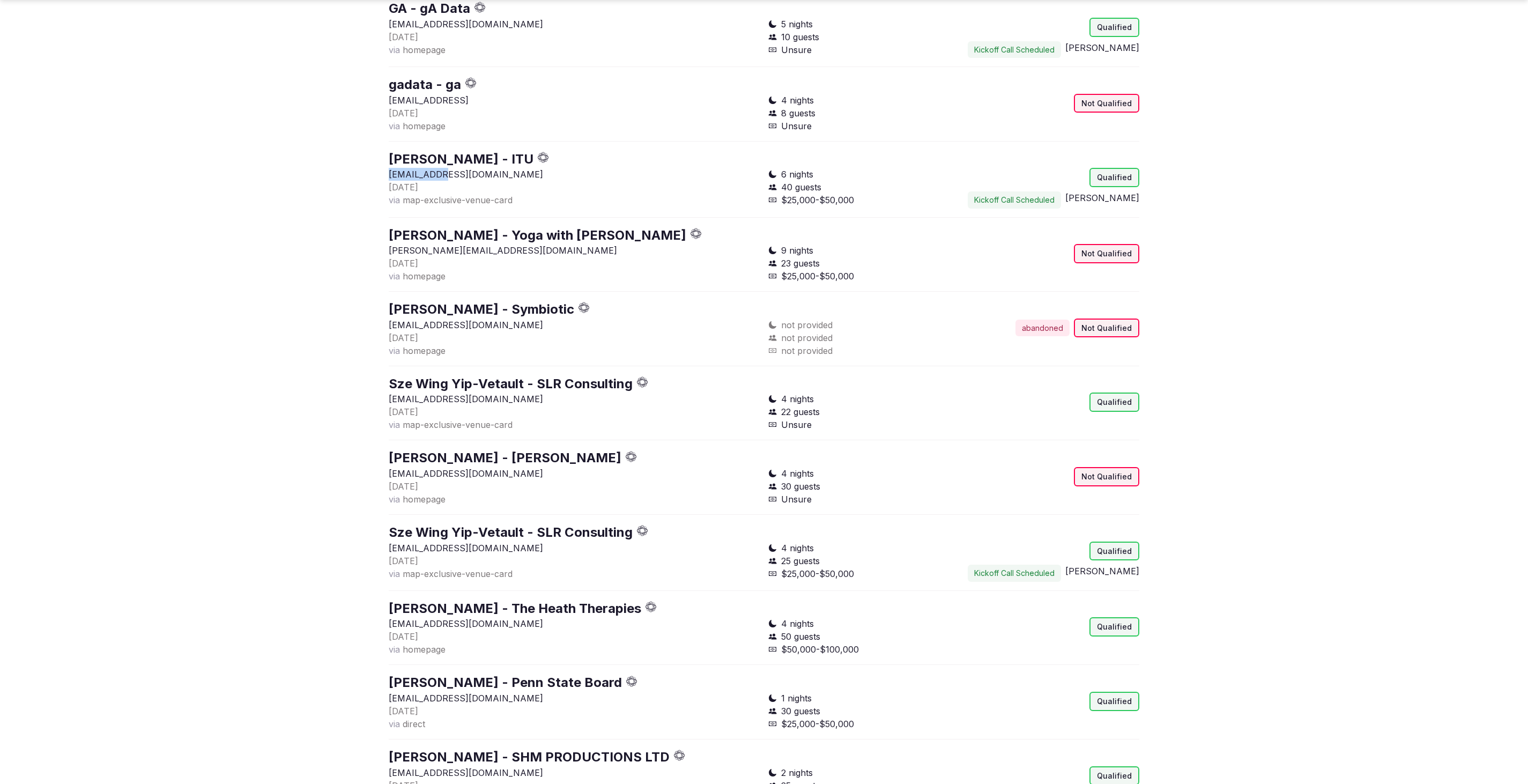
drag, startPoint x: 529, startPoint y: 401, endPoint x: 396, endPoint y: 396, distance: 133.1
click at [396, 396] on p "[EMAIL_ADDRESS][DOMAIN_NAME]" at bounding box center [573, 398] width 371 height 13
drag, startPoint x: 498, startPoint y: 626, endPoint x: 342, endPoint y: 619, distance: 156.2
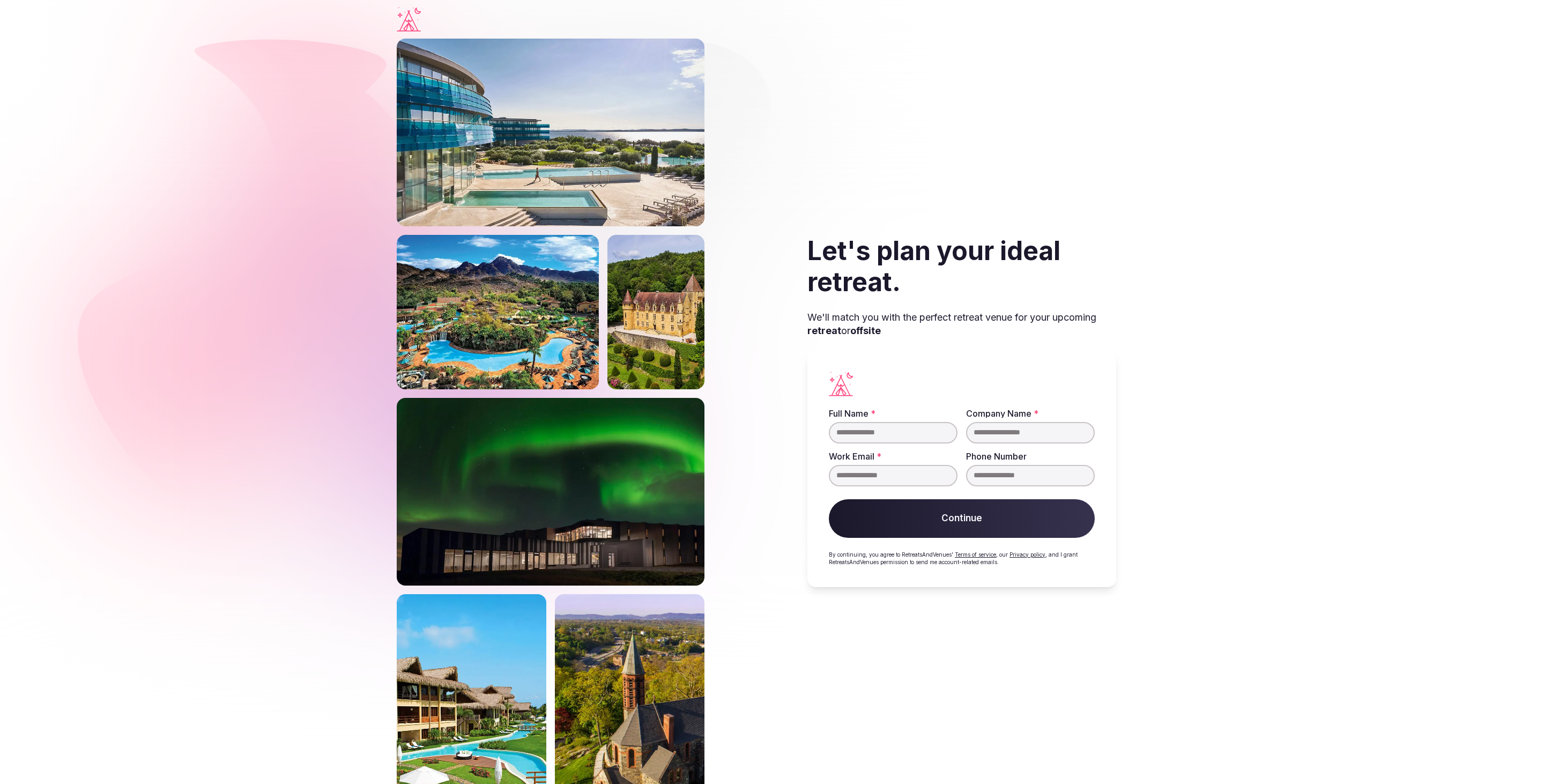
click at [1133, 148] on div "Let's plan your ideal retreat. We'll match you with the perfect retreat venue f…" at bounding box center [961, 410] width 371 height 745
